Goal: Transaction & Acquisition: Book appointment/travel/reservation

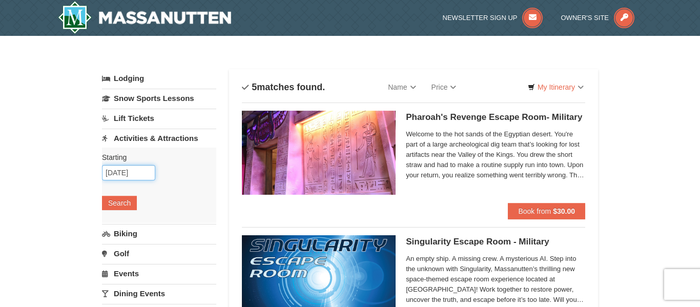
click at [145, 173] on input "[DATE]" at bounding box center [128, 172] width 53 height 15
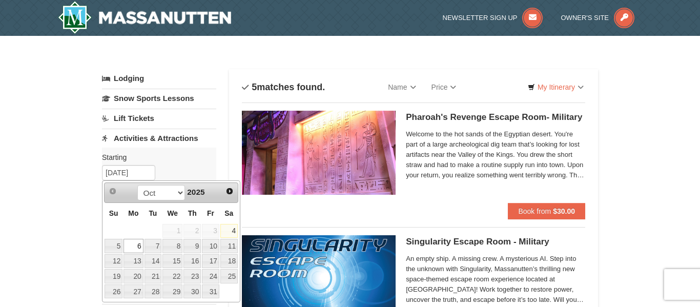
click at [225, 232] on link "4" at bounding box center [228, 231] width 17 height 14
type input "[DATE]"
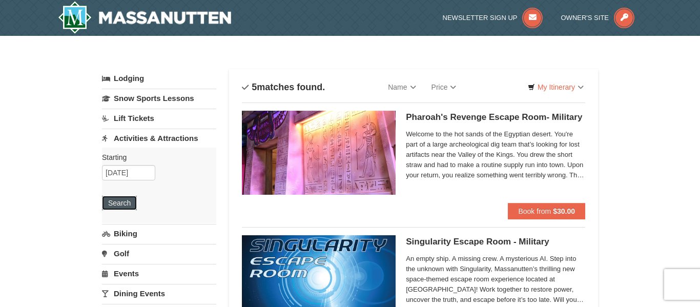
click at [122, 203] on button "Search" at bounding box center [119, 203] width 35 height 14
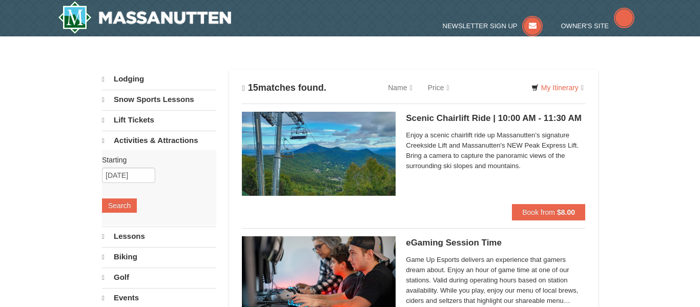
select select "10"
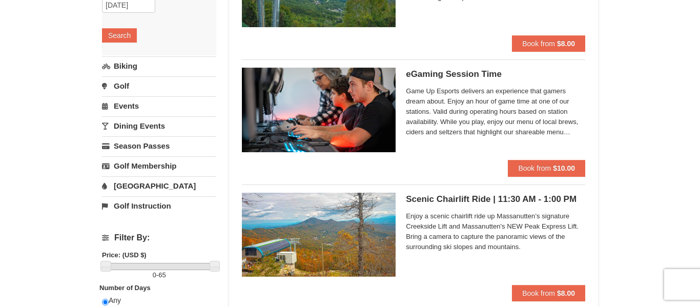
scroll to position [24, 0]
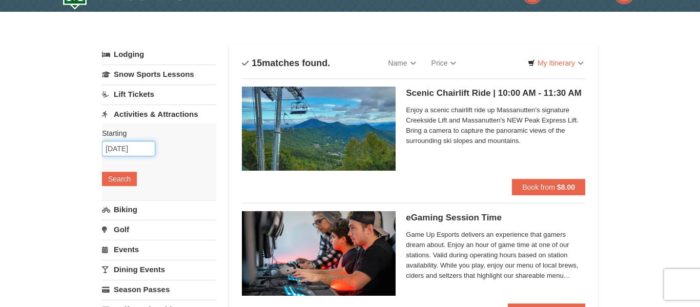
click at [123, 150] on input "[DATE]" at bounding box center [128, 148] width 53 height 15
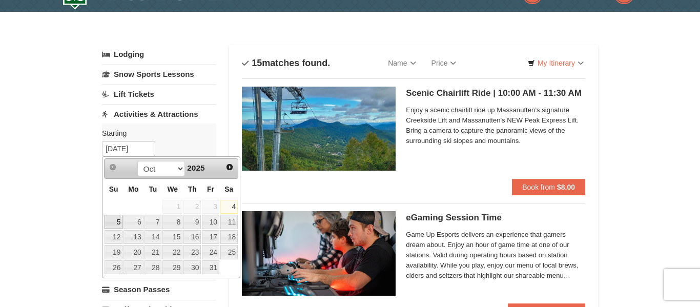
click at [114, 225] on link "5" at bounding box center [114, 222] width 18 height 14
type input "10/05/2025"
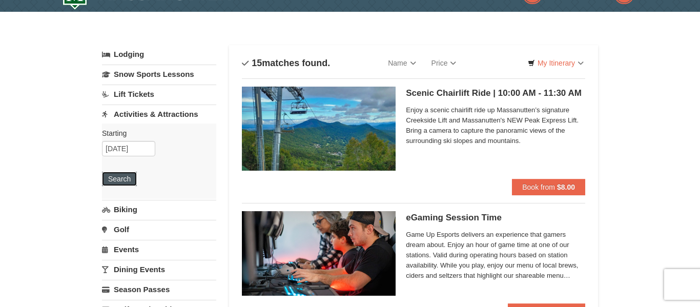
click at [122, 182] on button "Search" at bounding box center [119, 179] width 35 height 14
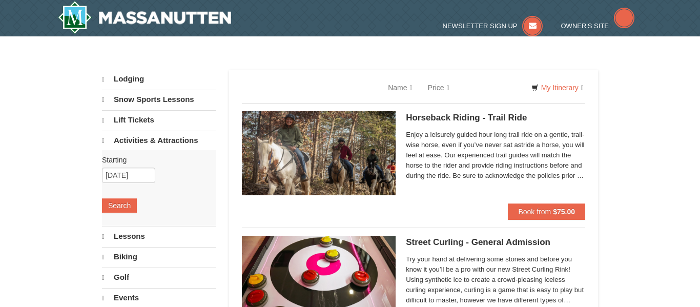
select select "10"
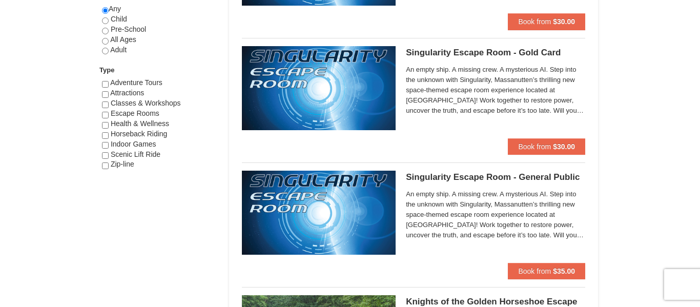
scroll to position [549, 0]
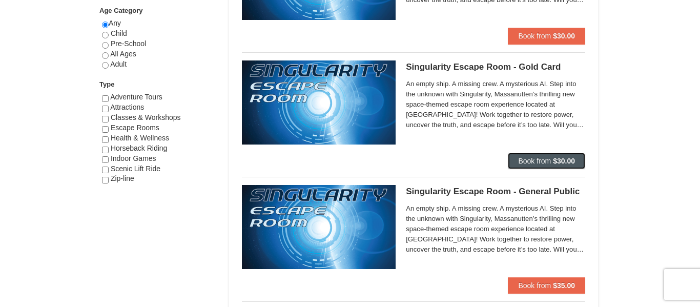
click at [550, 160] on button "Book from $30.00" at bounding box center [546, 161] width 77 height 16
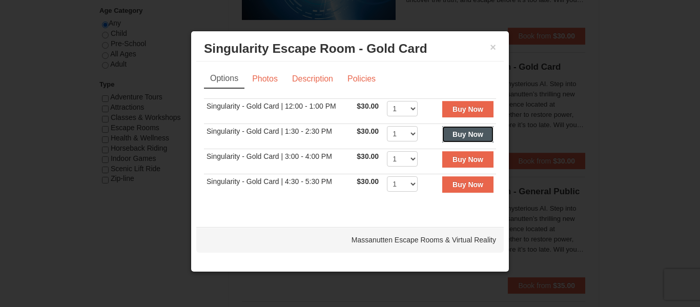
click at [469, 135] on strong "Buy Now" at bounding box center [468, 134] width 31 height 8
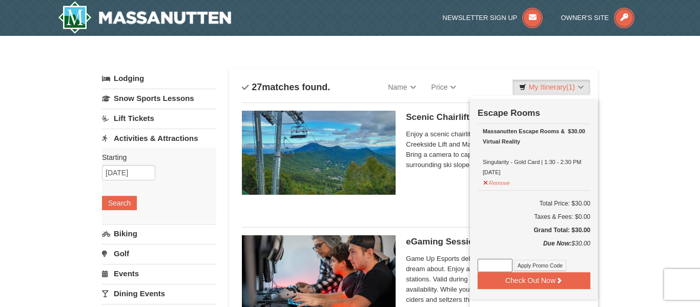
scroll to position [3, 0]
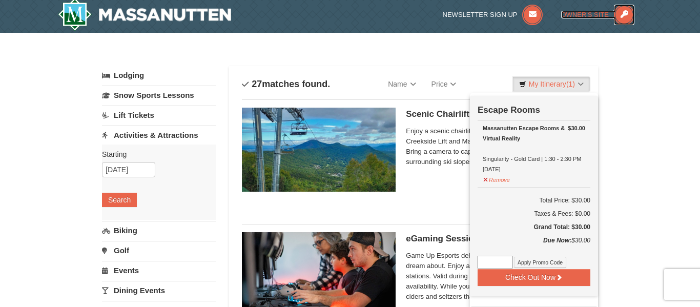
click at [598, 16] on span "Owner's Site" at bounding box center [585, 15] width 48 height 8
